Goal: Task Accomplishment & Management: Use online tool/utility

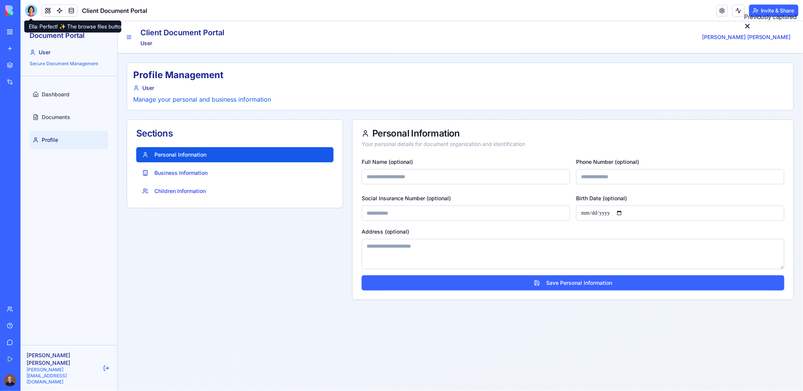
click at [30, 14] on div at bounding box center [31, 11] width 12 height 12
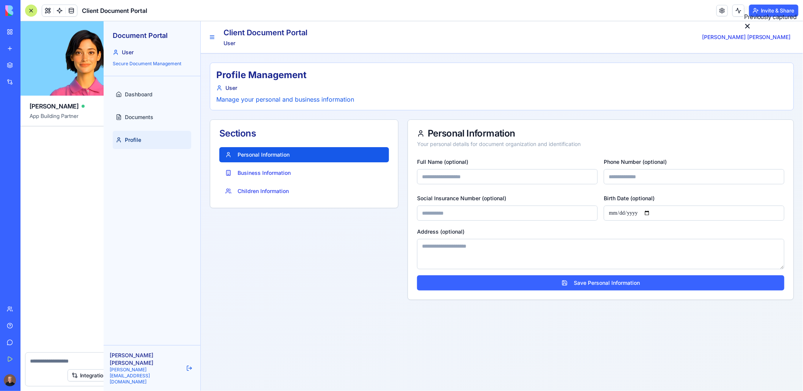
scroll to position [5344, 0]
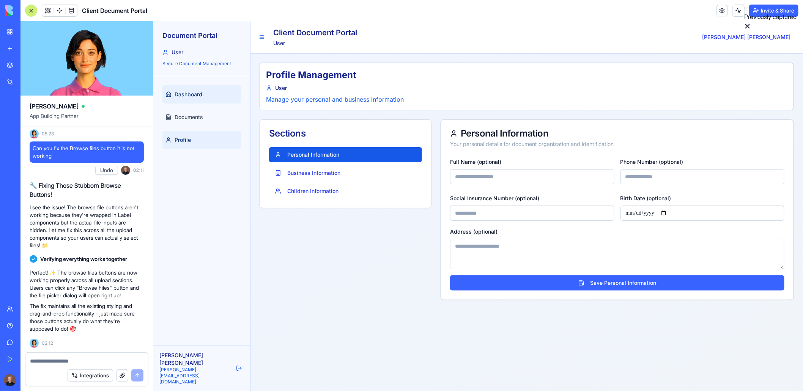
click at [185, 98] on link "Dashboard" at bounding box center [201, 94] width 79 height 18
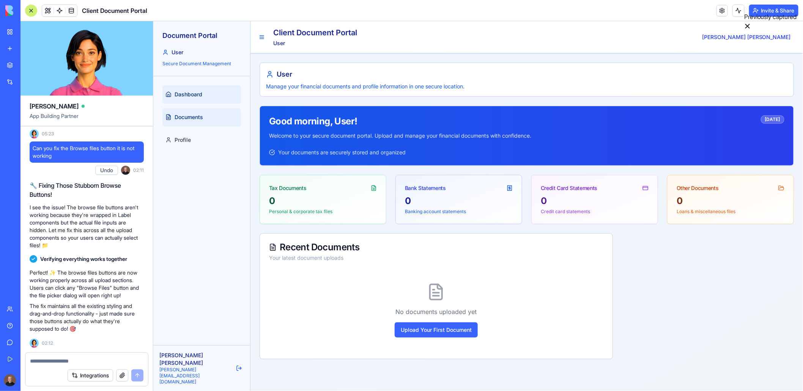
click at [188, 115] on span "Documents" at bounding box center [188, 117] width 28 height 8
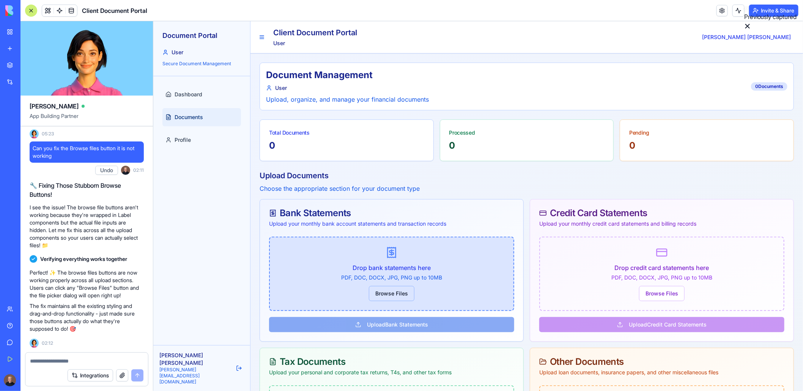
click at [377, 297] on button "Browse Files" at bounding box center [392, 293] width 46 height 15
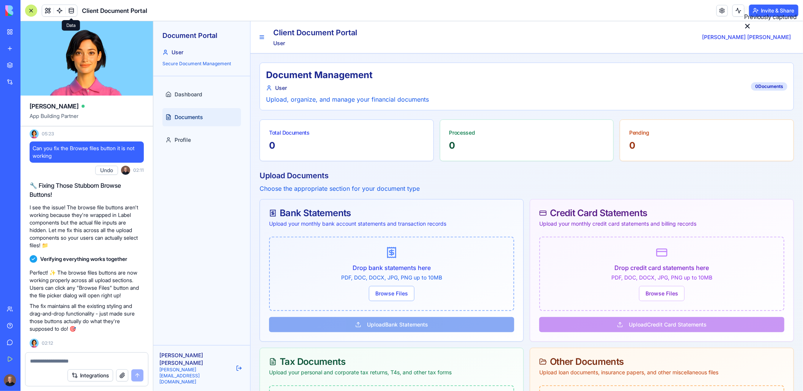
click at [69, 13] on link at bounding box center [71, 10] width 11 height 11
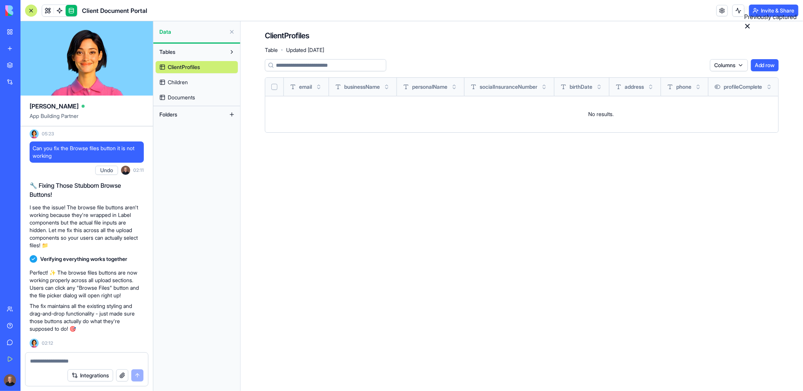
click at [189, 98] on span "Documents" at bounding box center [181, 98] width 27 height 8
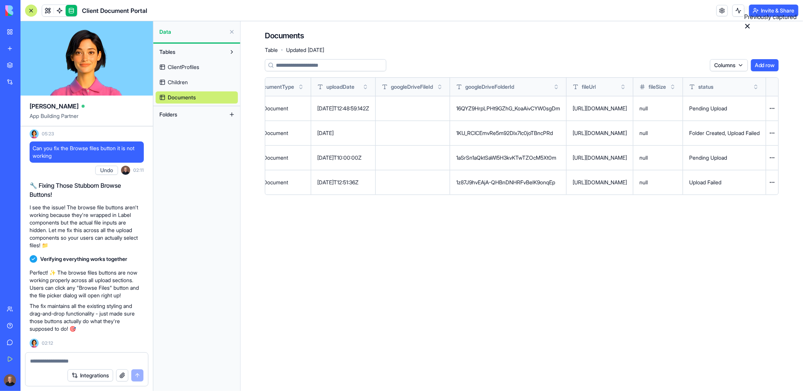
scroll to position [0, 344]
click at [45, 12] on link at bounding box center [47, 10] width 11 height 11
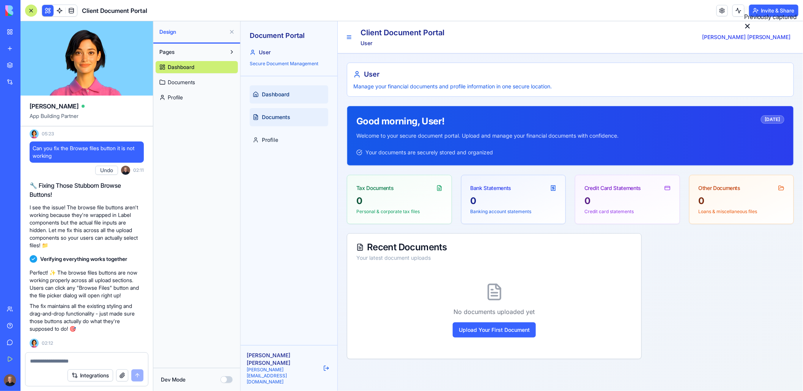
click at [263, 121] on link "Documents" at bounding box center [288, 117] width 79 height 18
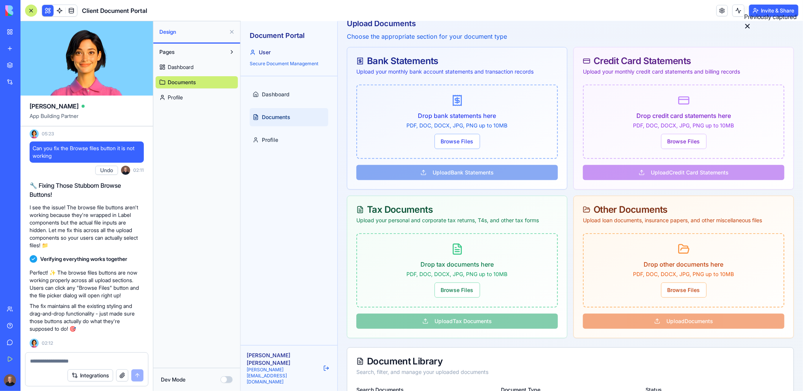
scroll to position [152, 0]
click at [274, 139] on span "Profile" at bounding box center [270, 140] width 16 height 8
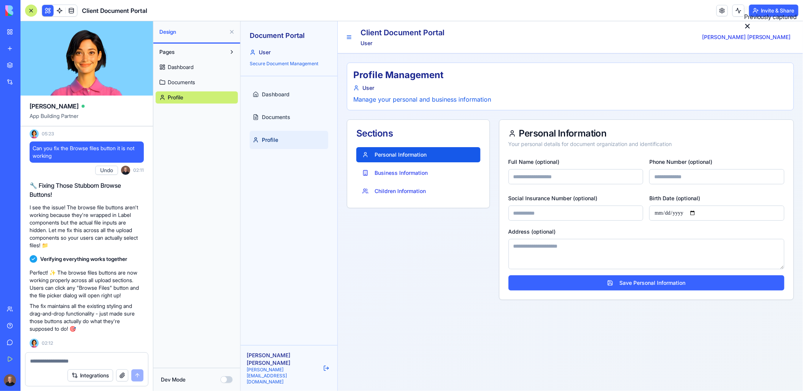
scroll to position [5268, 0]
click at [276, 96] on span "Dashboard" at bounding box center [276, 94] width 28 height 8
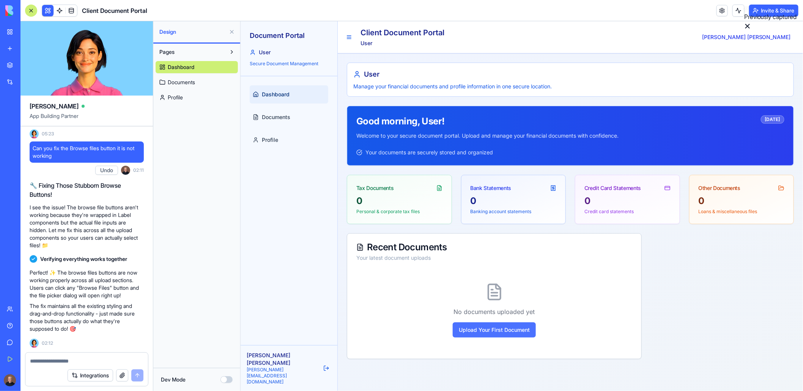
click at [493, 326] on button "Upload Your First Document" at bounding box center [493, 329] width 83 height 15
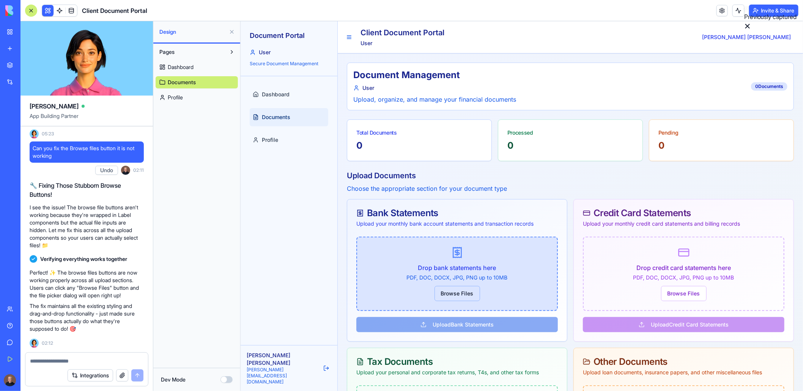
click at [444, 292] on button "Browse Files" at bounding box center [457, 293] width 46 height 15
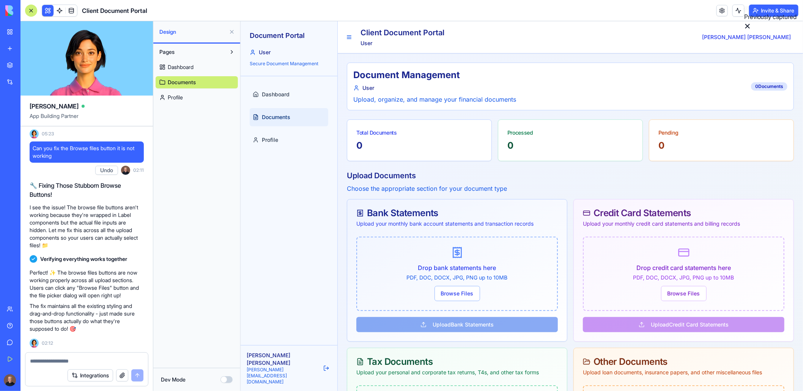
scroll to position [5344, 0]
click at [93, 378] on button "Integrations" at bounding box center [91, 376] width 46 height 12
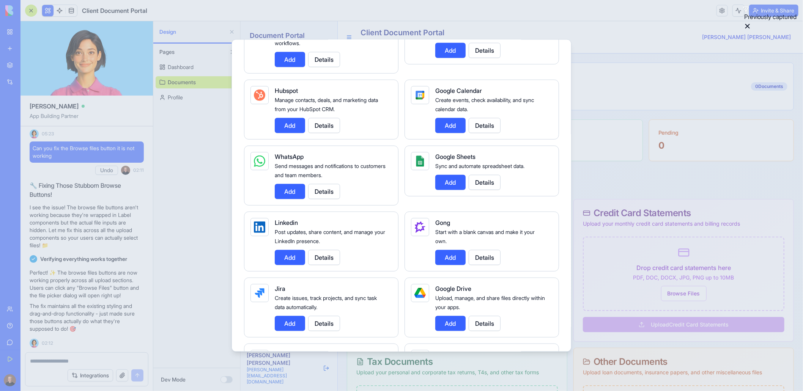
scroll to position [304, 0]
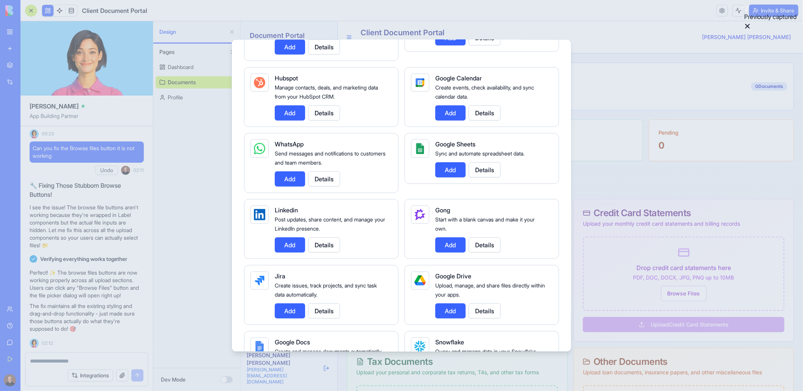
click at [580, 18] on div at bounding box center [401, 195] width 803 height 391
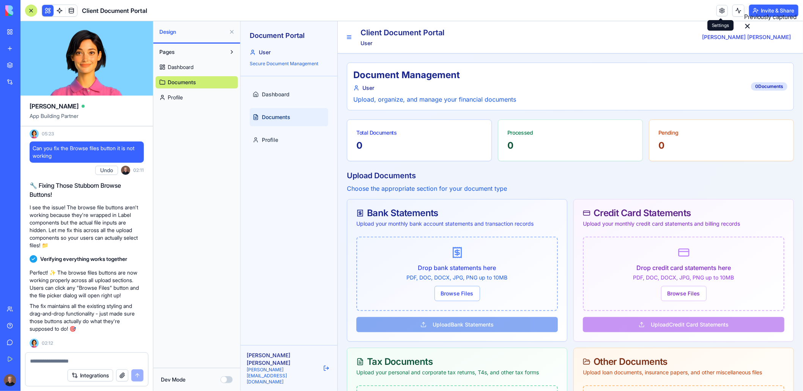
click at [720, 15] on link at bounding box center [722, 10] width 11 height 11
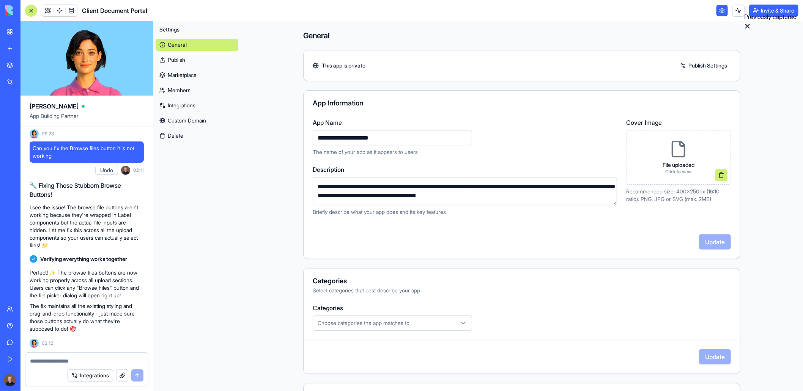
scroll to position [38, 0]
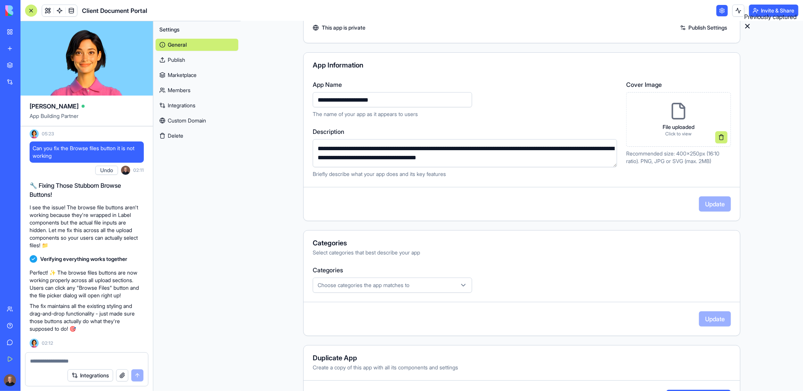
click at [181, 102] on link "Integrations" at bounding box center [197, 105] width 83 height 12
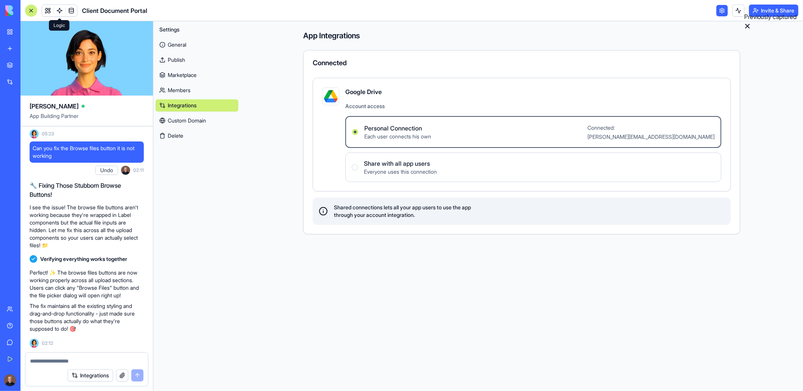
click at [58, 14] on link at bounding box center [59, 10] width 11 height 11
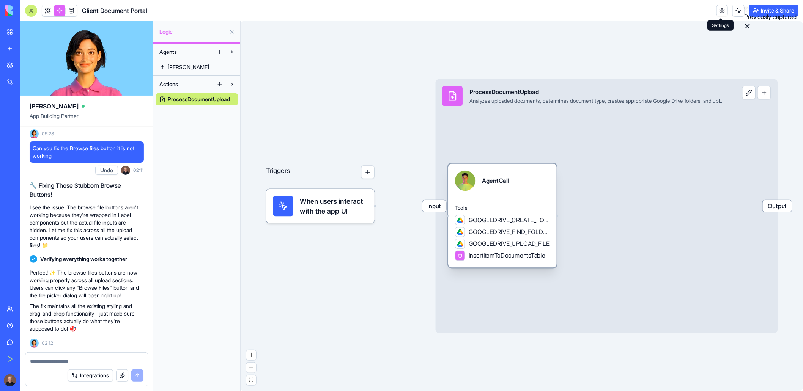
click at [499, 209] on span "Tools" at bounding box center [502, 208] width 95 height 7
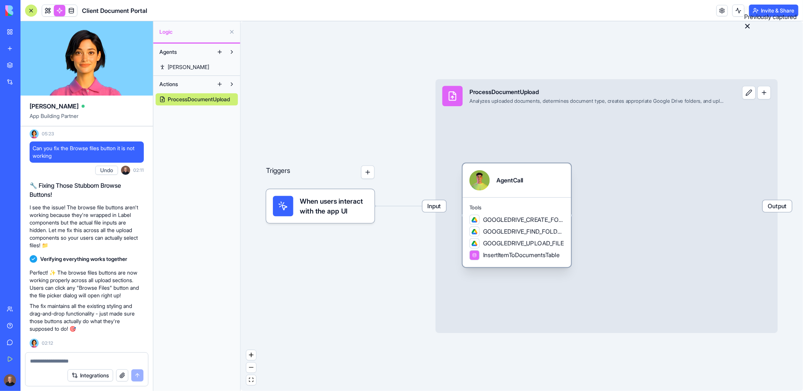
click at [499, 209] on span "Tools" at bounding box center [517, 208] width 95 height 7
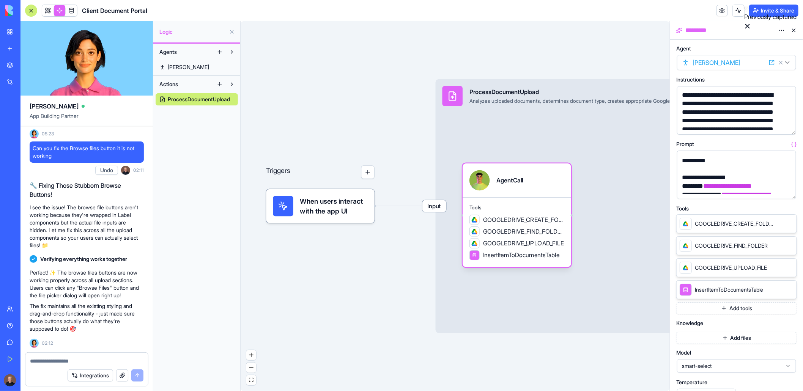
scroll to position [189, 0]
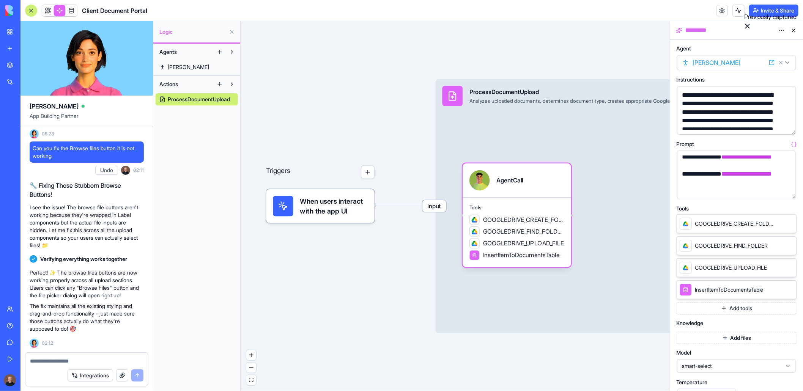
click at [706, 172] on div "**********" at bounding box center [730, 178] width 101 height 17
click at [787, 191] on button "button" at bounding box center [789, 192] width 12 height 12
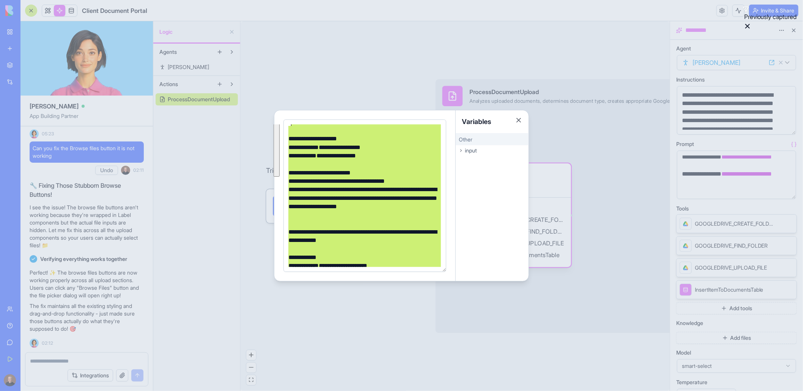
scroll to position [0, 0]
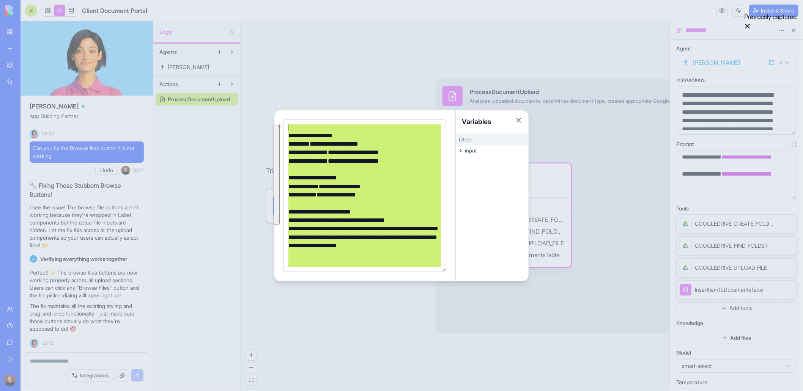
drag, startPoint x: 370, startPoint y: 265, endPoint x: 291, endPoint y: 124, distance: 162.5
click at [291, 124] on div "**********" at bounding box center [365, 196] width 163 height 153
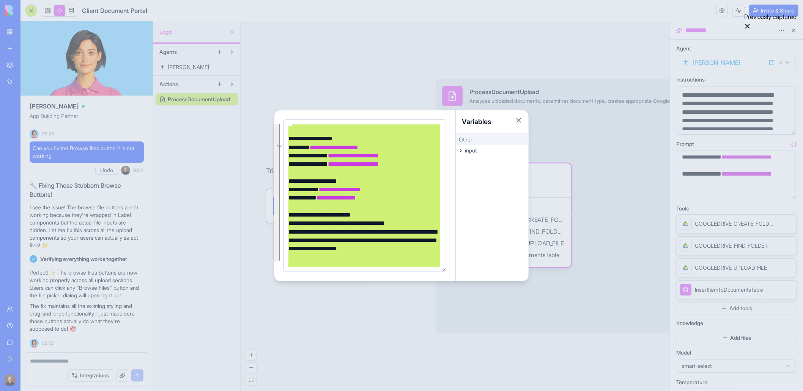
click at [374, 334] on div at bounding box center [401, 195] width 803 height 391
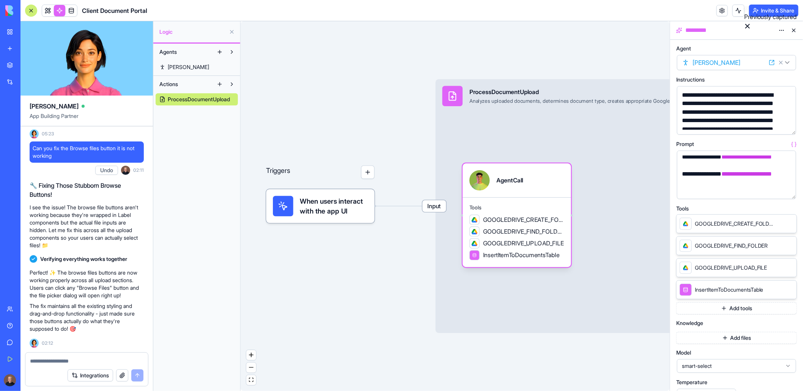
click at [785, 190] on button "button" at bounding box center [789, 192] width 12 height 12
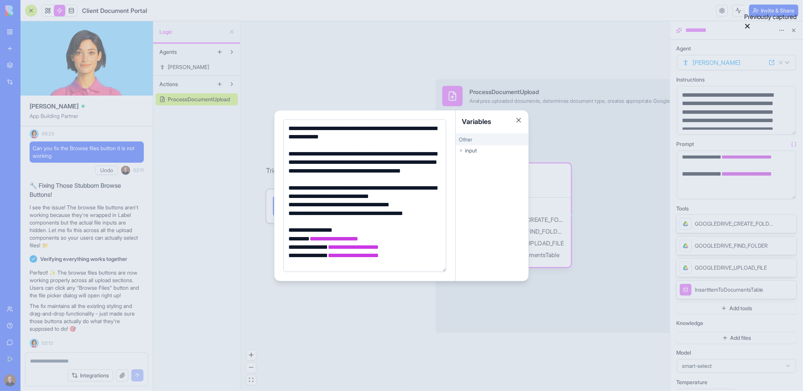
click at [789, 191] on div at bounding box center [401, 195] width 803 height 391
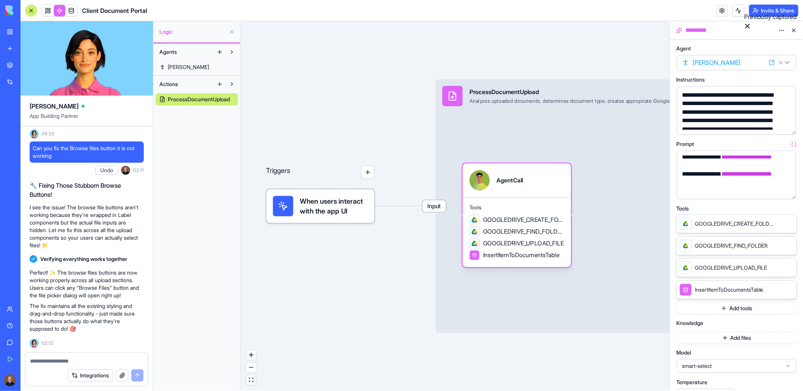
click at [788, 192] on button "button" at bounding box center [789, 192] width 12 height 12
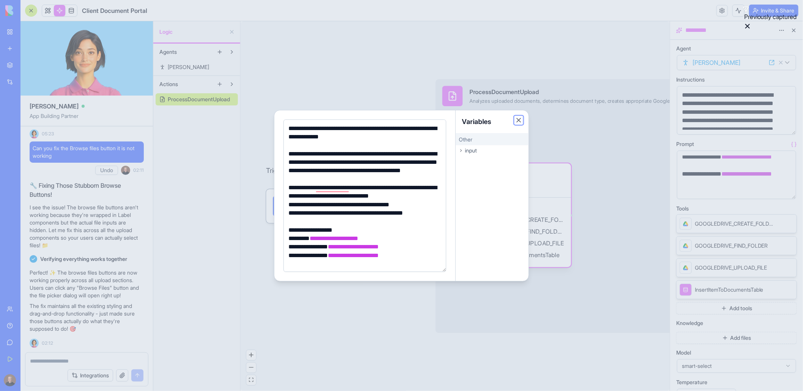
click at [518, 121] on button "Close" at bounding box center [519, 121] width 8 height 8
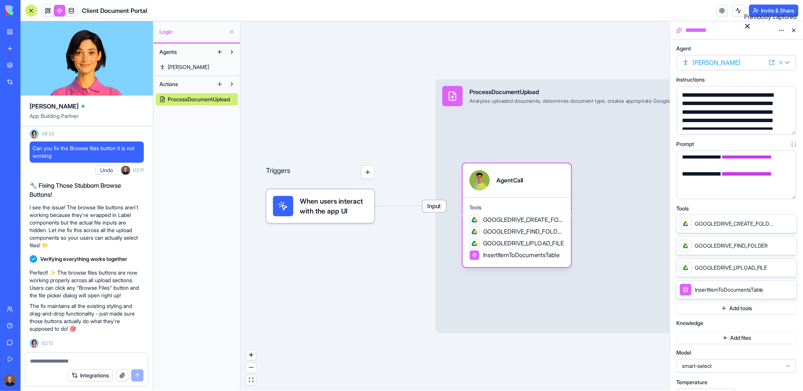
click at [765, 12] on button "Invite & Share" at bounding box center [773, 11] width 49 height 12
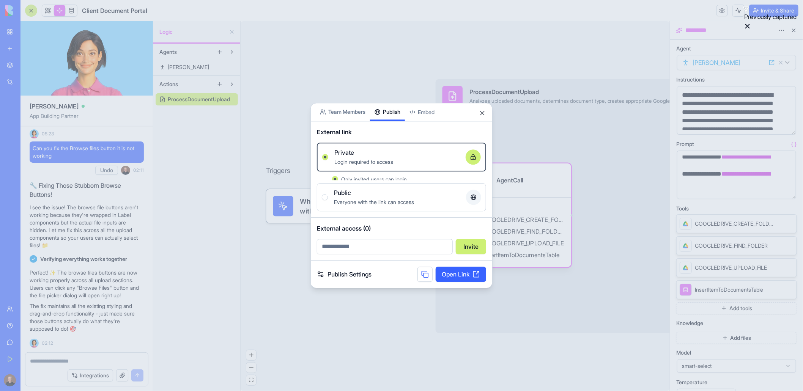
click at [384, 127] on div "Share App Team Members Publish Embed External link Private Login required to ac…" at bounding box center [401, 196] width 182 height 186
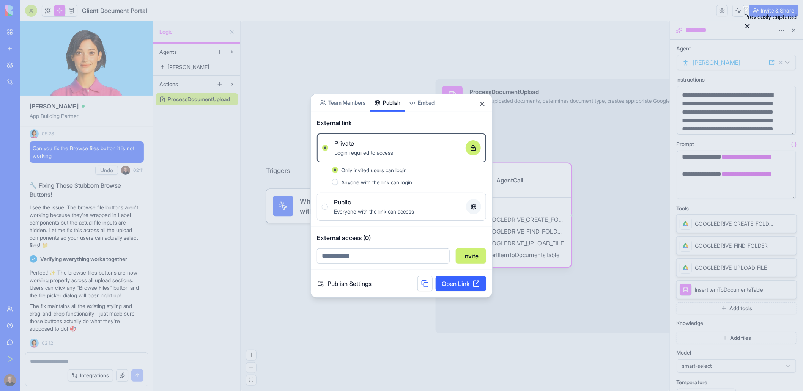
click at [632, 232] on div at bounding box center [401, 195] width 803 height 391
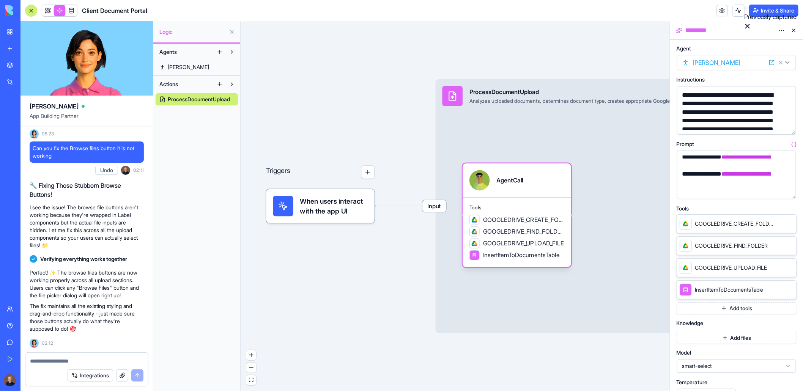
click at [504, 362] on div "Triggers When users interact with the app UI Input ProcessDocumentUpload Analyz…" at bounding box center [455, 206] width 429 height 370
click at [324, 297] on div "Triggers When users interact with the app UI Input ProcessDocumentUpload Analyz…" at bounding box center [455, 206] width 429 height 370
click at [313, 271] on div "Triggers When users interact with the app UI Input ProcessDocumentUpload Analyz…" at bounding box center [455, 206] width 429 height 370
click at [360, 323] on div "Triggers When users interact with the app UI Input ProcessDocumentUpload Analyz…" at bounding box center [455, 206] width 429 height 370
click at [358, 92] on div "Triggers When users interact with the app UI Input ProcessDocumentUpload Analyz…" at bounding box center [455, 206] width 429 height 370
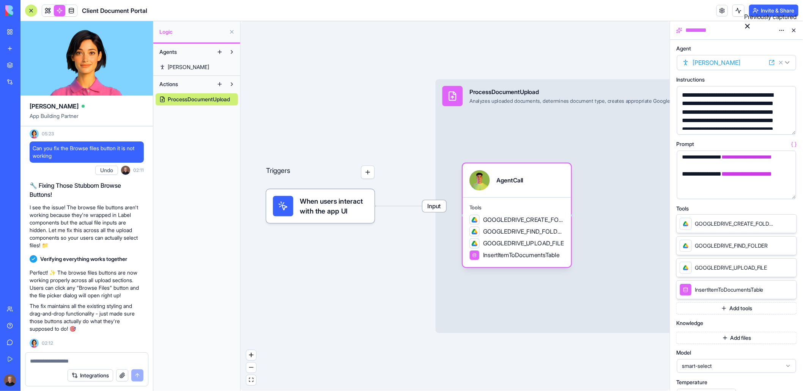
click at [362, 312] on div "Triggers When users interact with the app UI Input ProcessDocumentUpload Analyz…" at bounding box center [455, 206] width 429 height 370
click at [398, 64] on div "Triggers When users interact with the app UI Input ProcessDocumentUpload Analyz…" at bounding box center [455, 206] width 429 height 370
click at [381, 80] on div "Triggers When users interact with the app UI Input ProcessDocumentUpload Analyz…" at bounding box center [455, 206] width 429 height 370
click at [326, 329] on div "Triggers When users interact with the app UI Input ProcessDocumentUpload Analyz…" at bounding box center [455, 206] width 429 height 370
click at [332, 126] on div "Triggers When users interact with the app UI Input ProcessDocumentUpload Analyz…" at bounding box center [455, 206] width 429 height 370
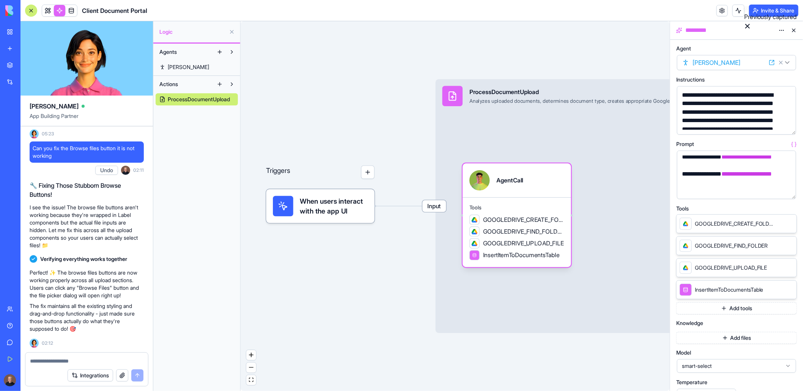
click at [367, 310] on div "Triggers When users interact with the app UI Input ProcessDocumentUpload Analyz…" at bounding box center [455, 206] width 429 height 370
click at [331, 69] on div "Triggers When users interact with the app UI Input ProcessDocumentUpload Analyz…" at bounding box center [455, 206] width 429 height 370
click at [320, 287] on div "Triggers When users interact with the app UI Input ProcessDocumentUpload Analyz…" at bounding box center [455, 206] width 429 height 370
click at [331, 57] on div "Triggers When users interact with the app UI Input ProcessDocumentUpload Analyz…" at bounding box center [455, 206] width 429 height 370
click at [361, 295] on div "Triggers When users interact with the app UI Input ProcessDocumentUpload Analyz…" at bounding box center [455, 206] width 429 height 370
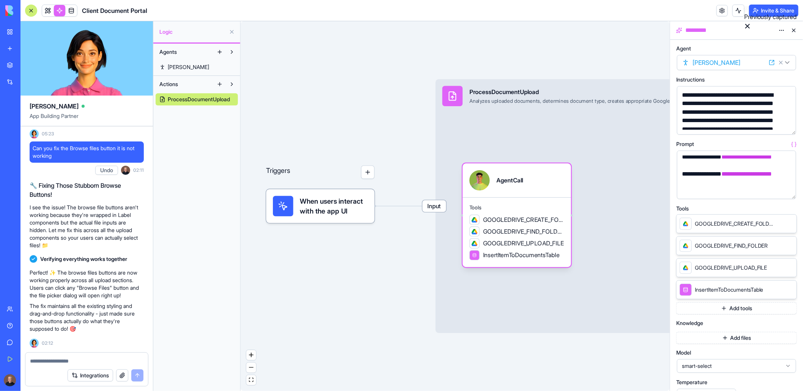
click at [330, 57] on div "Triggers When users interact with the app UI Input ProcessDocumentUpload Analyz…" at bounding box center [455, 206] width 429 height 370
click at [318, 337] on div "Triggers When users interact with the app UI Input ProcessDocumentUpload Analyz…" at bounding box center [455, 206] width 429 height 370
click at [311, 277] on div "Triggers When users interact with the app UI Input ProcessDocumentUpload Analyz…" at bounding box center [455, 206] width 429 height 370
click at [402, 67] on div "Triggers When users interact with the app UI Input ProcessDocumentUpload Analyz…" at bounding box center [455, 206] width 429 height 370
